Goal: Download file/media

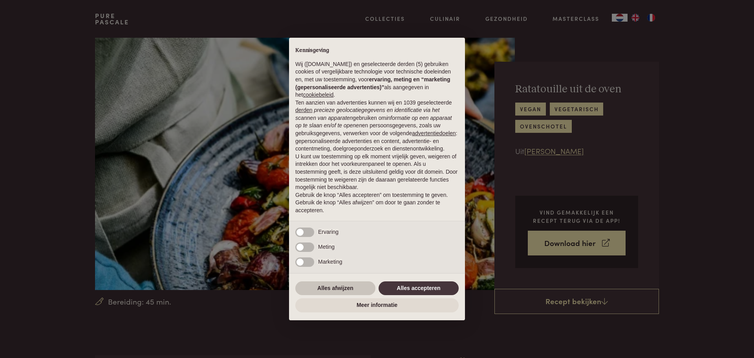
click at [311, 288] on button "Alles afwijzen" at bounding box center [335, 288] width 80 height 14
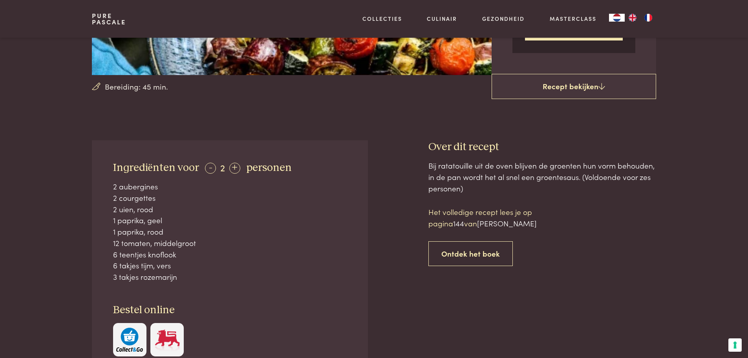
scroll to position [236, 0]
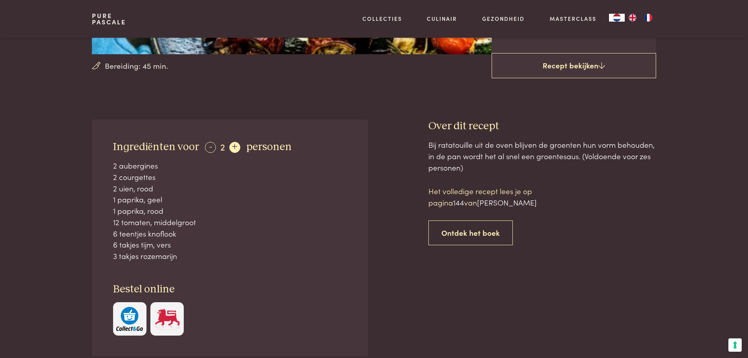
click at [233, 145] on div "+" at bounding box center [234, 147] width 11 height 11
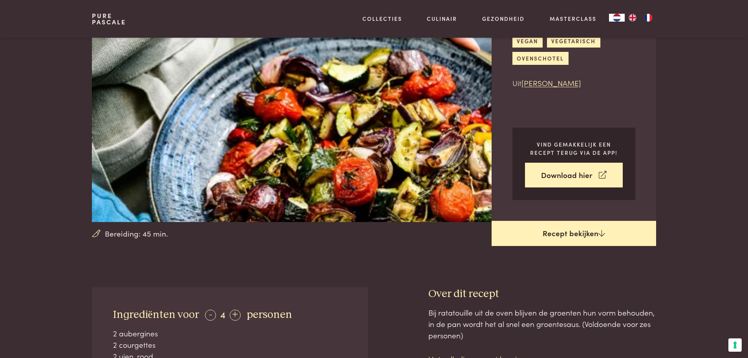
scroll to position [79, 0]
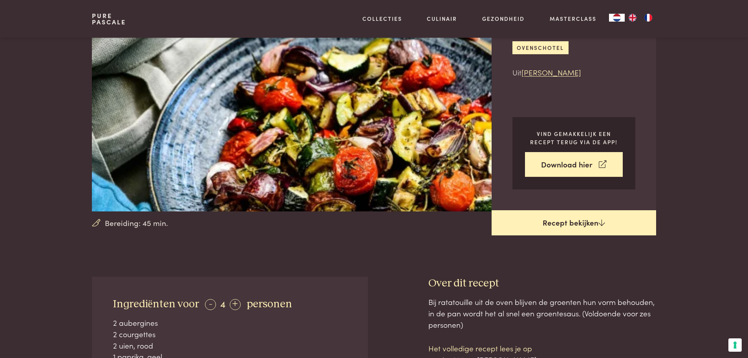
click at [598, 222] on icon at bounding box center [601, 222] width 7 height 7
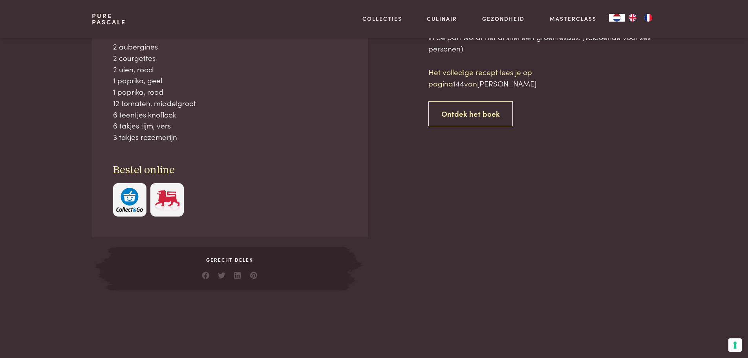
scroll to position [355, 0]
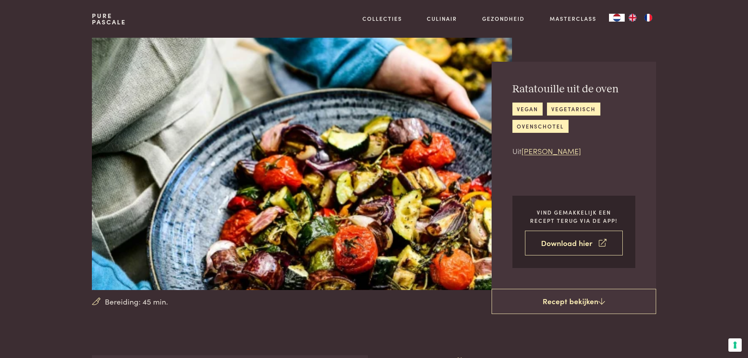
click at [561, 243] on link "Download hier" at bounding box center [574, 242] width 98 height 25
